Goal: Ask a question

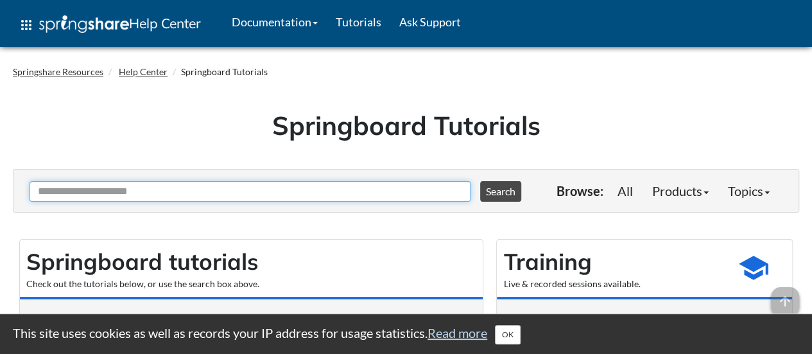
click at [186, 195] on input "Ask Another Question" at bounding box center [250, 191] width 441 height 21
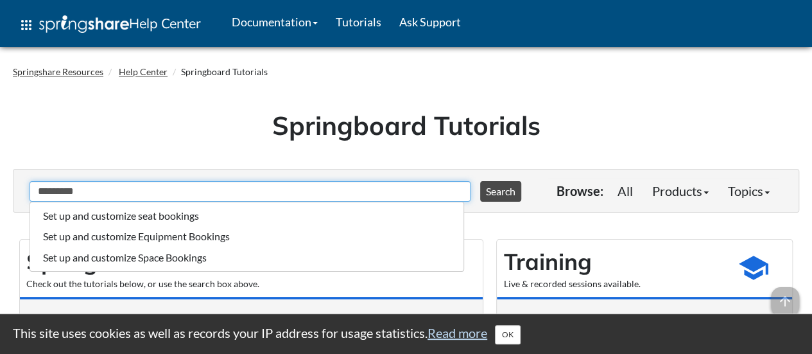
type input "*********"
click at [480, 181] on button "Search" at bounding box center [500, 191] width 41 height 21
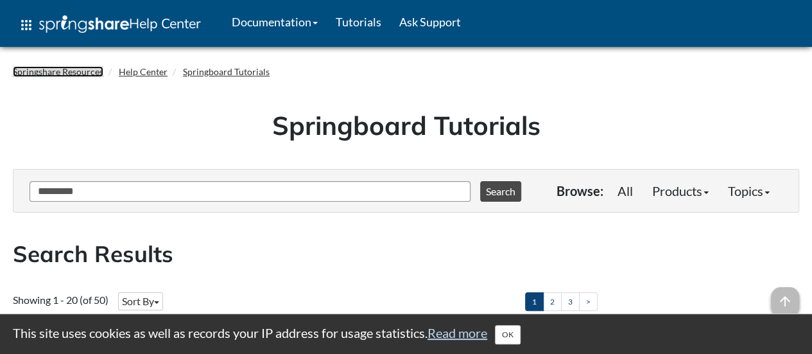
click at [77, 74] on link "Springshare Resources" at bounding box center [58, 71] width 91 height 11
